Goal: Task Accomplishment & Management: Use online tool/utility

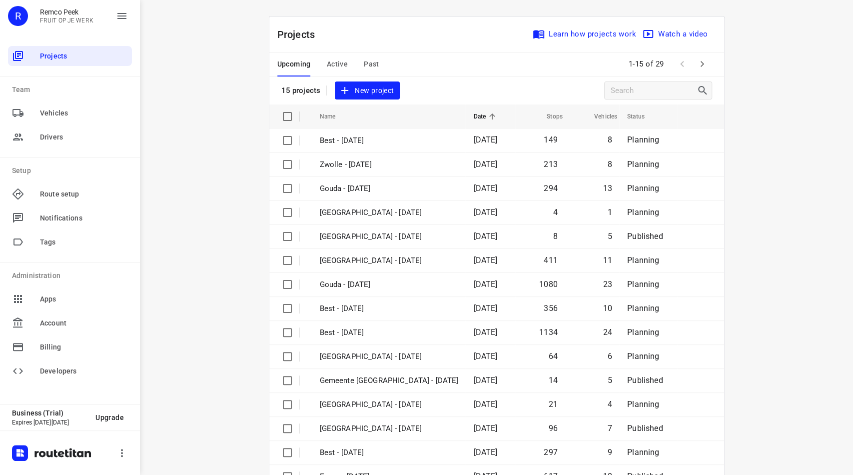
click at [335, 57] on button "Active" at bounding box center [337, 64] width 21 height 24
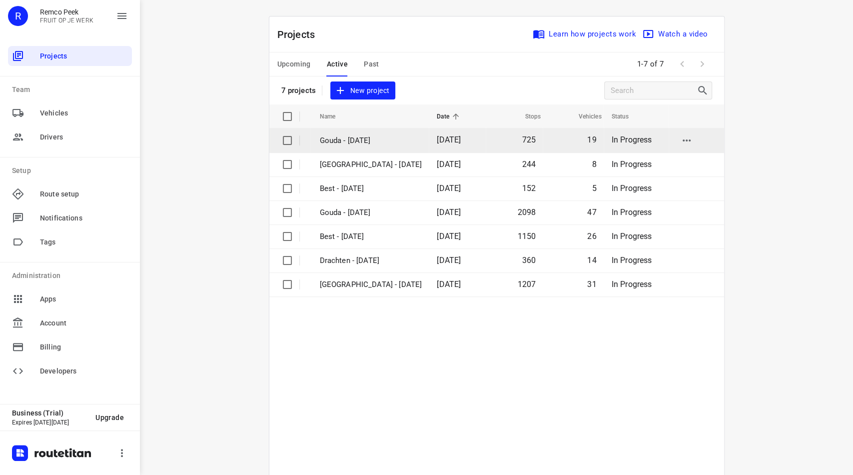
click at [348, 134] on td "Gouda - [DATE]" at bounding box center [369, 140] width 119 height 24
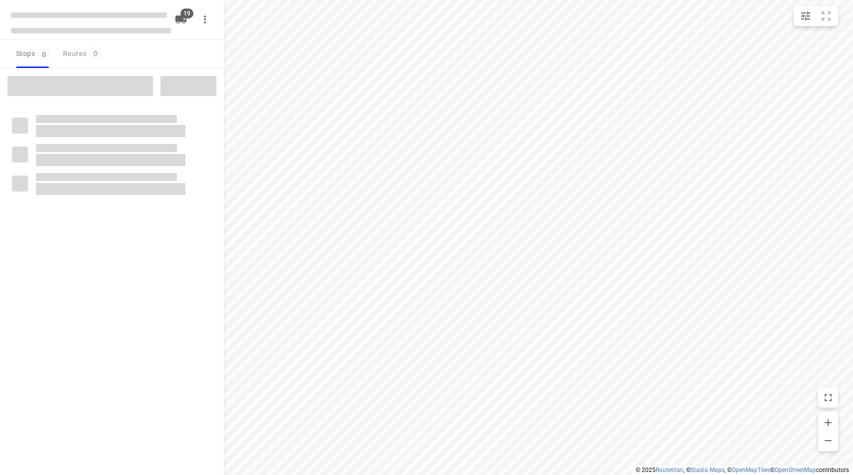
checkbox input "true"
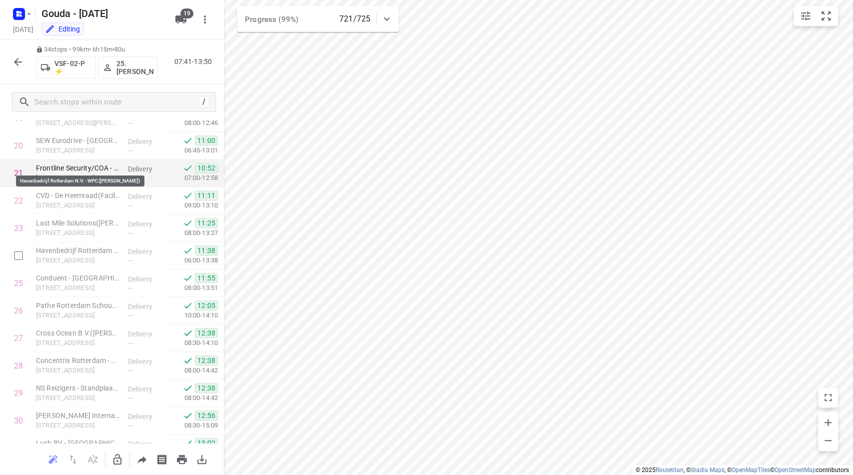
scroll to position [688, 0]
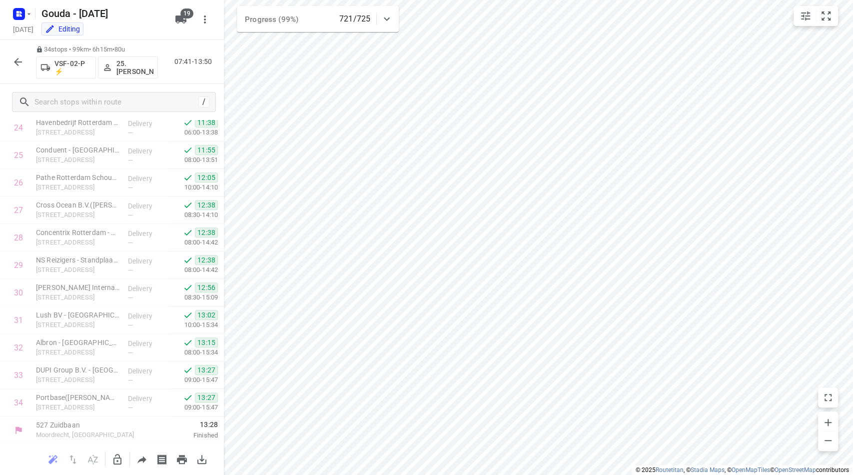
click at [20, 63] on icon "button" at bounding box center [18, 62] width 12 height 12
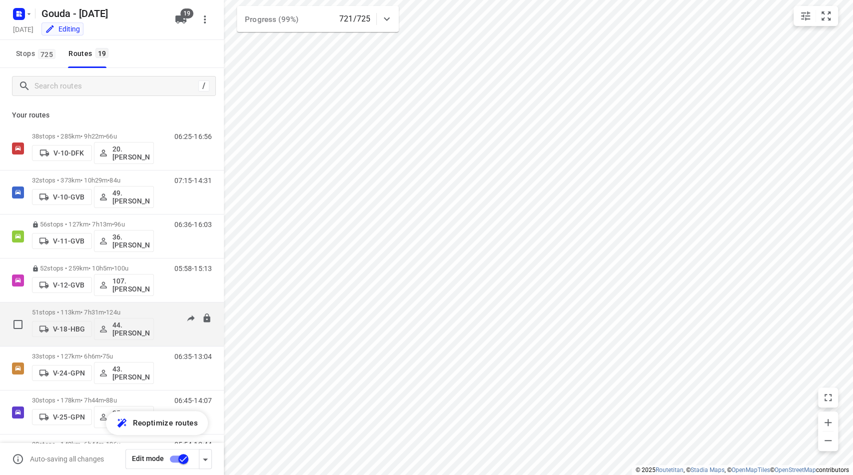
scroll to position [529, 0]
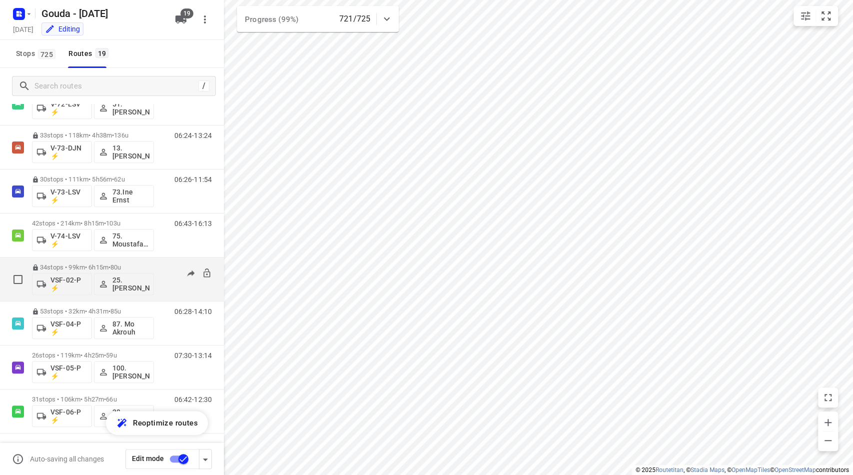
click at [96, 265] on p "34 stops • 99km • 6h15m • 80u" at bounding box center [93, 266] width 122 height 7
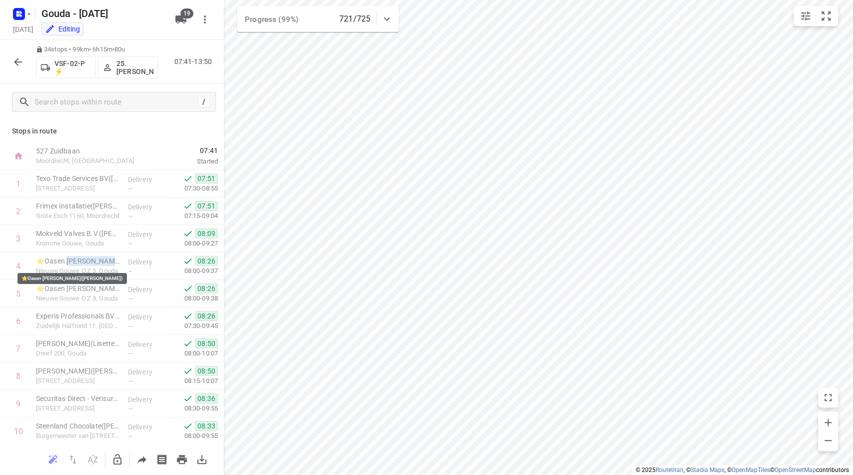
click at [96, 265] on p "⭐Oasen [PERSON_NAME]([PERSON_NAME])" at bounding box center [78, 261] width 84 height 10
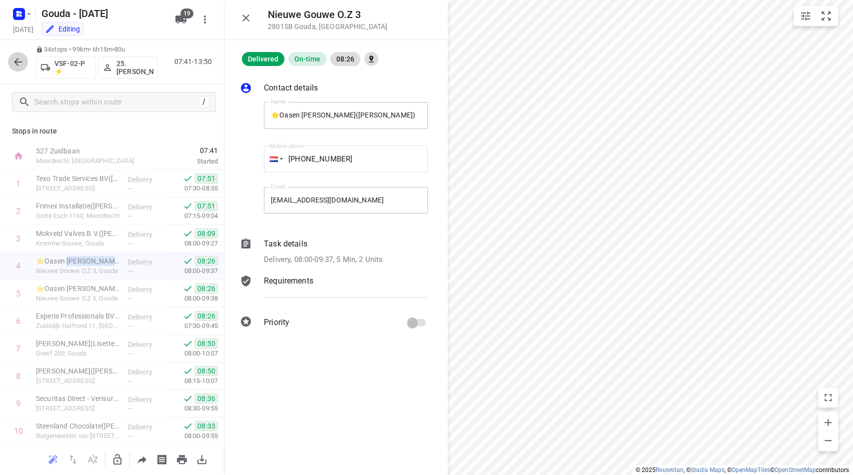
click at [22, 64] on icon "button" at bounding box center [18, 62] width 12 height 12
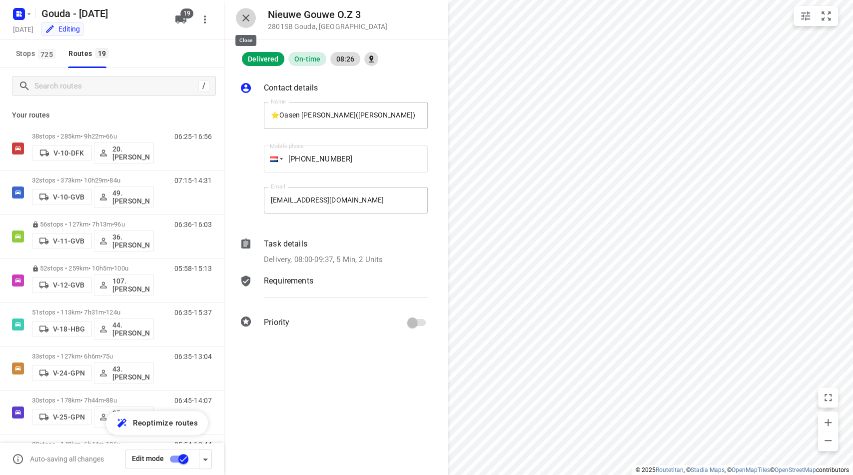
click at [244, 19] on icon "button" at bounding box center [245, 17] width 7 height 7
